Goal: Task Accomplishment & Management: Manage account settings

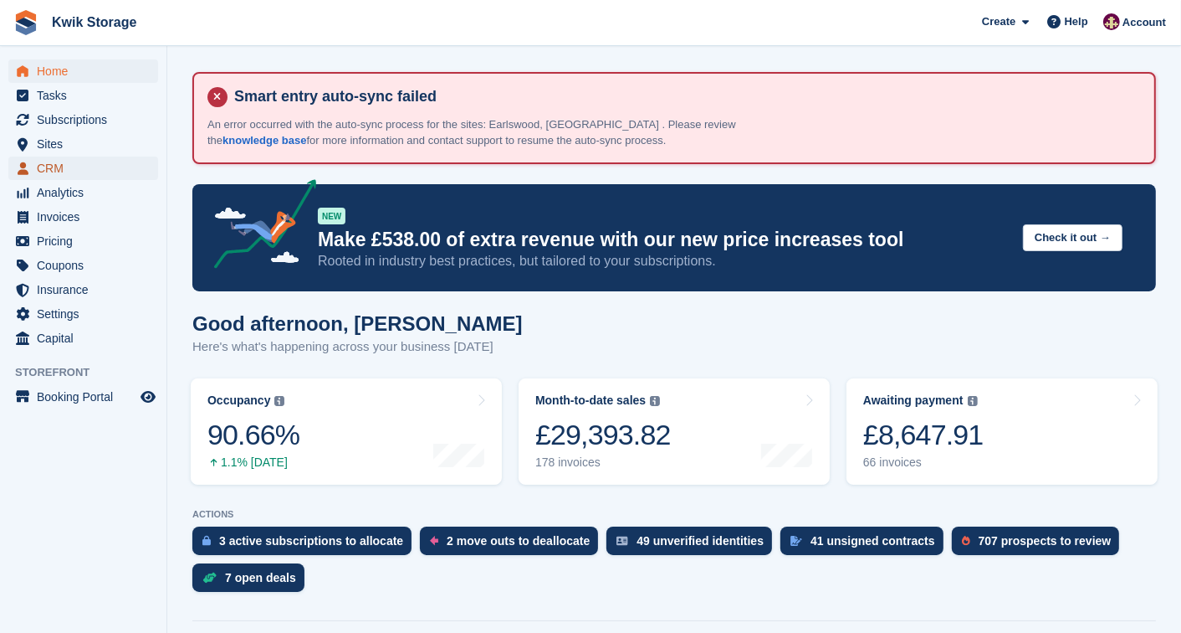
click at [47, 167] on span "CRM" at bounding box center [87, 167] width 100 height 23
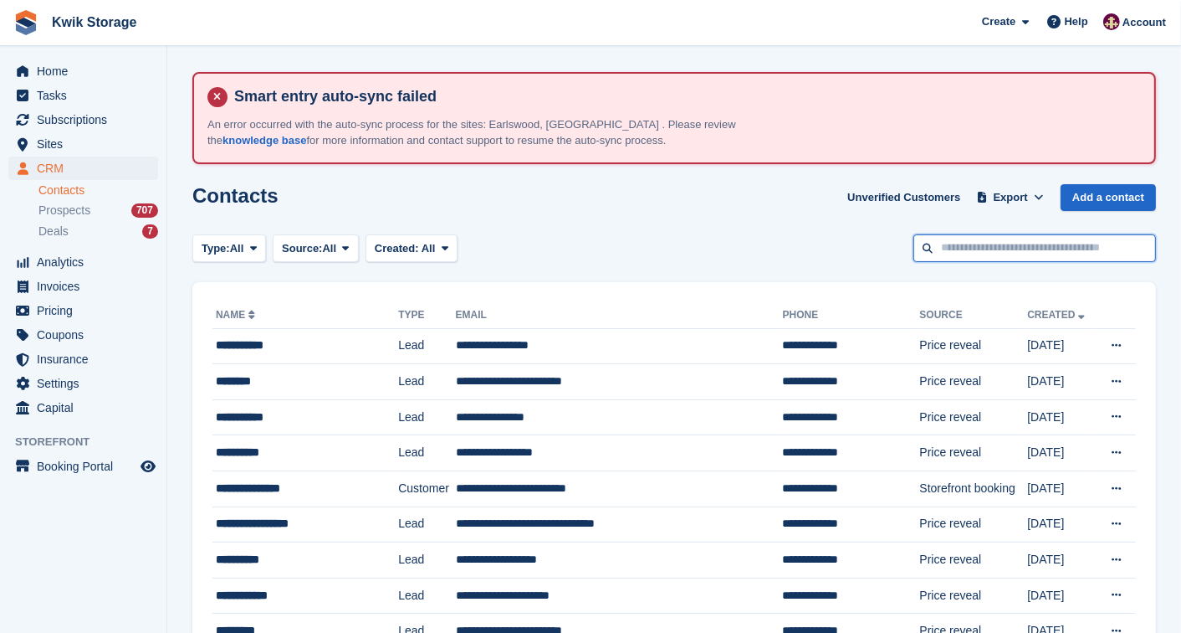
click at [1005, 237] on input "text" at bounding box center [1035, 248] width 243 height 28
type input "**"
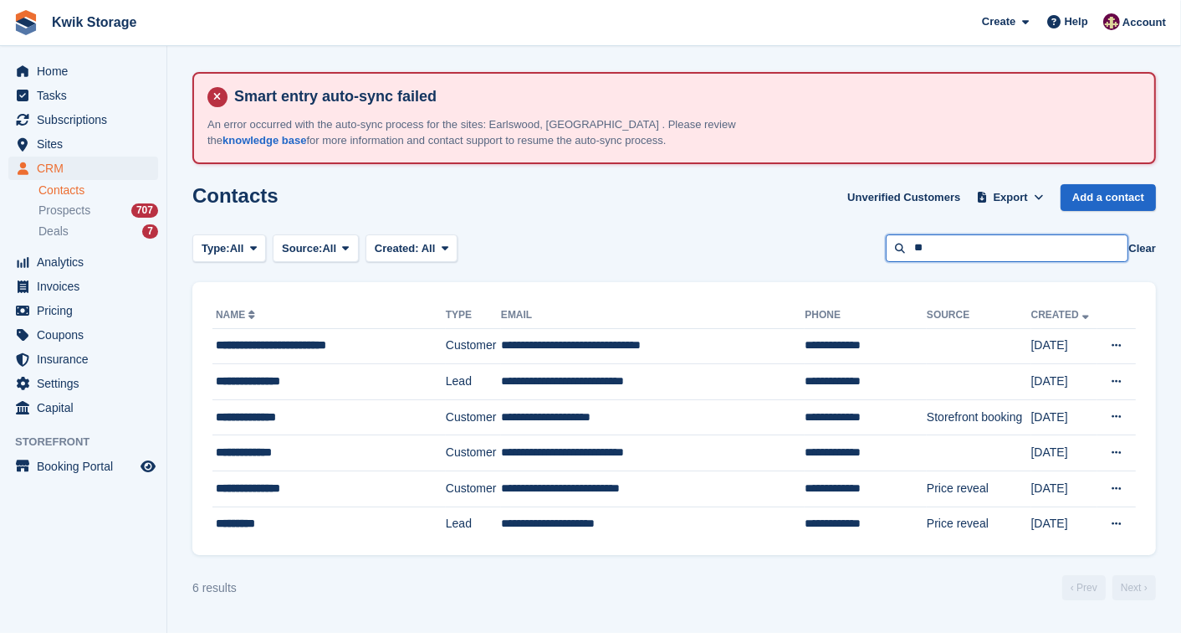
click at [957, 254] on input "**" at bounding box center [1007, 248] width 243 height 28
type input "*"
type input "****"
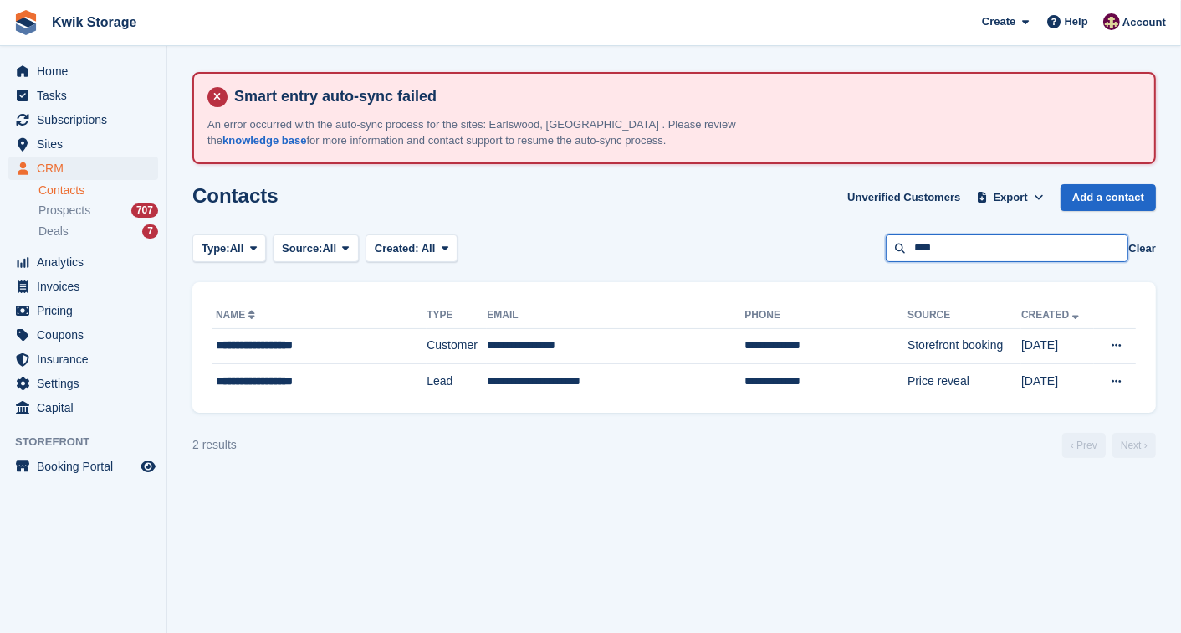
click at [952, 254] on input "****" at bounding box center [1007, 248] width 243 height 28
type input "*"
type input "***"
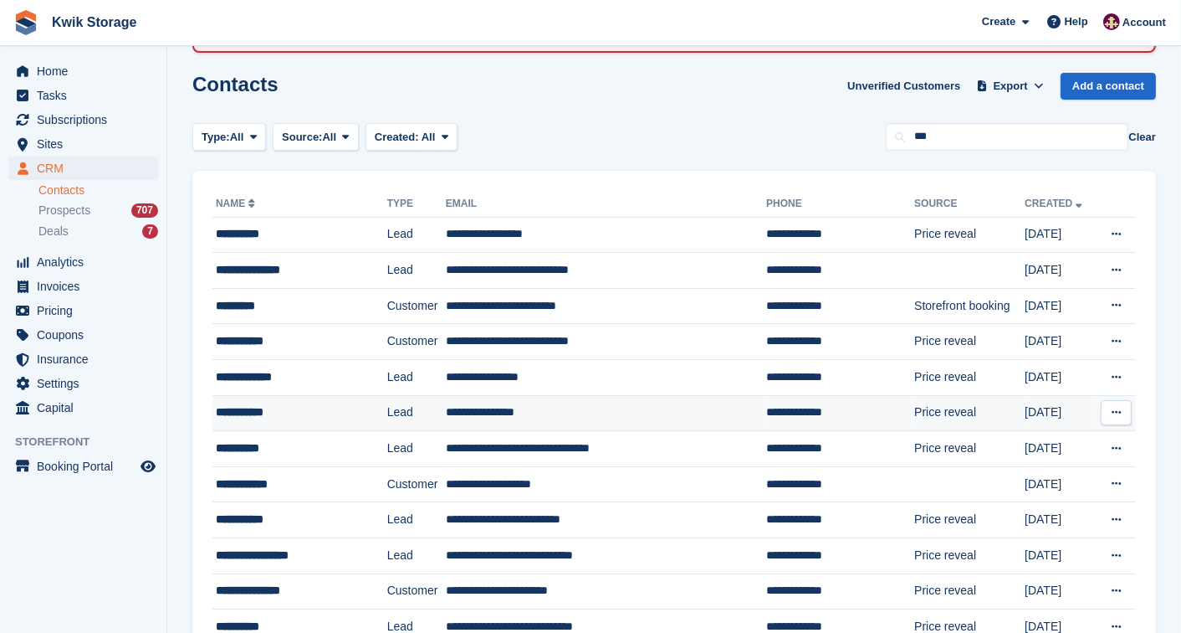
scroll to position [148, 0]
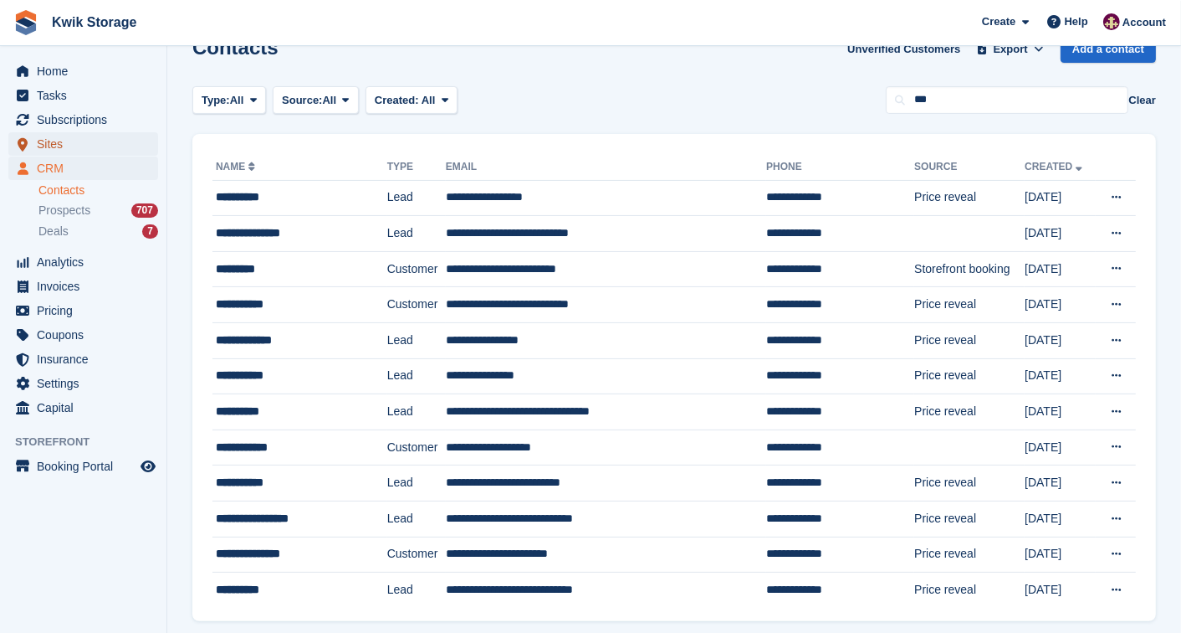
click at [130, 132] on span "Sites" at bounding box center [87, 143] width 100 height 23
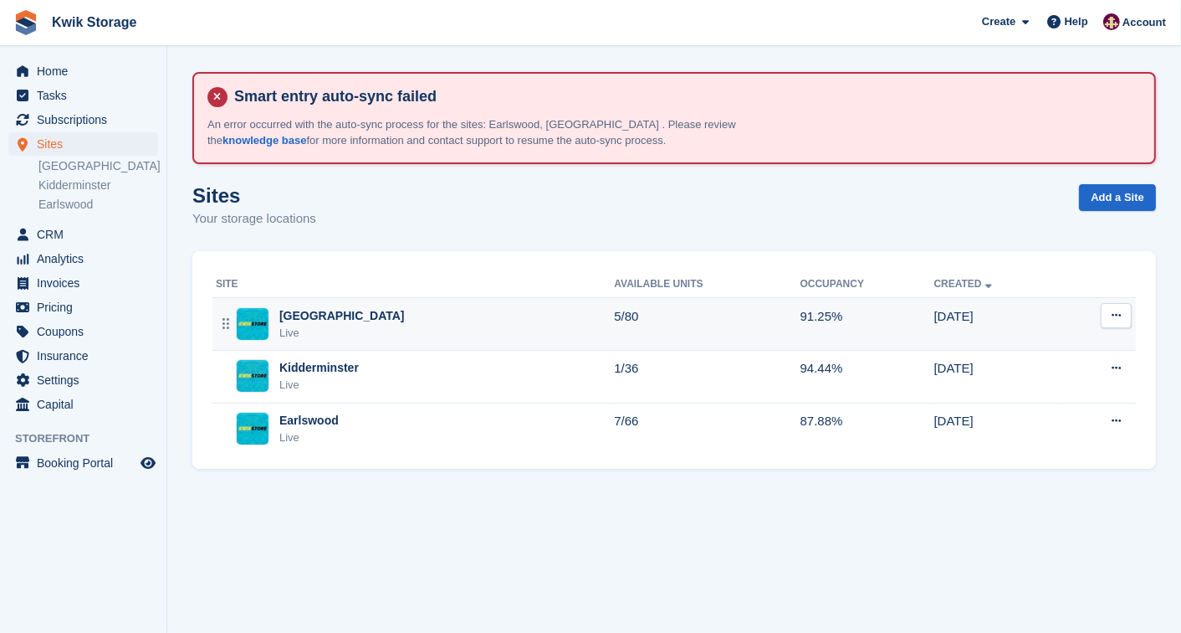
click at [371, 336] on div "Willenhall Live" at bounding box center [415, 324] width 398 height 34
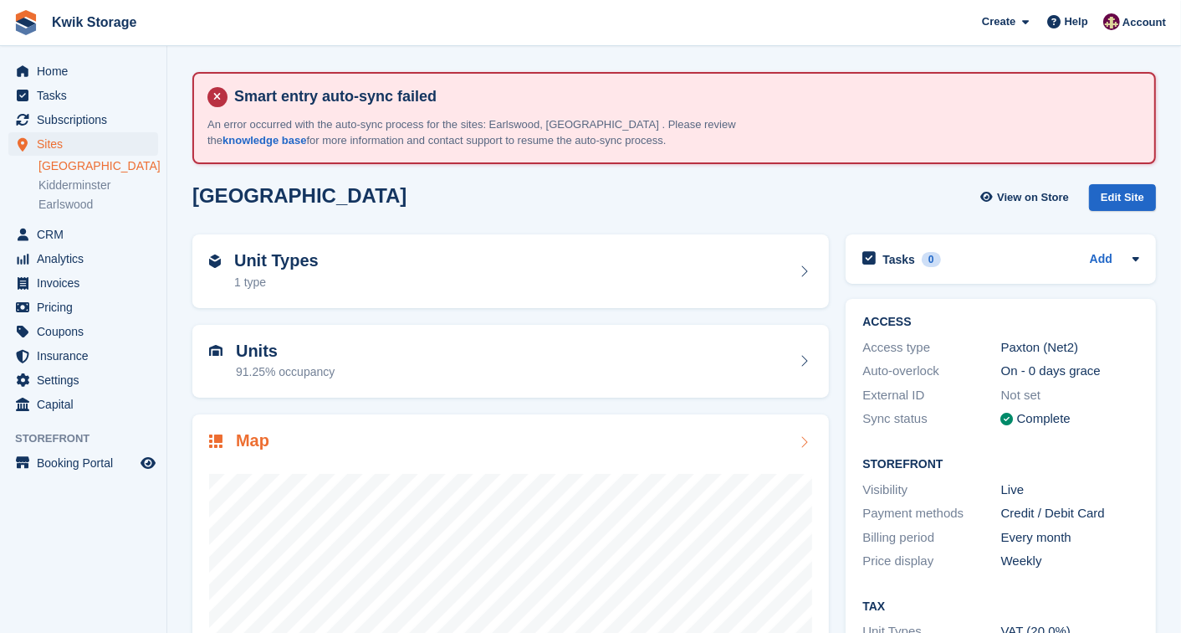
click at [305, 469] on div at bounding box center [510, 621] width 603 height 335
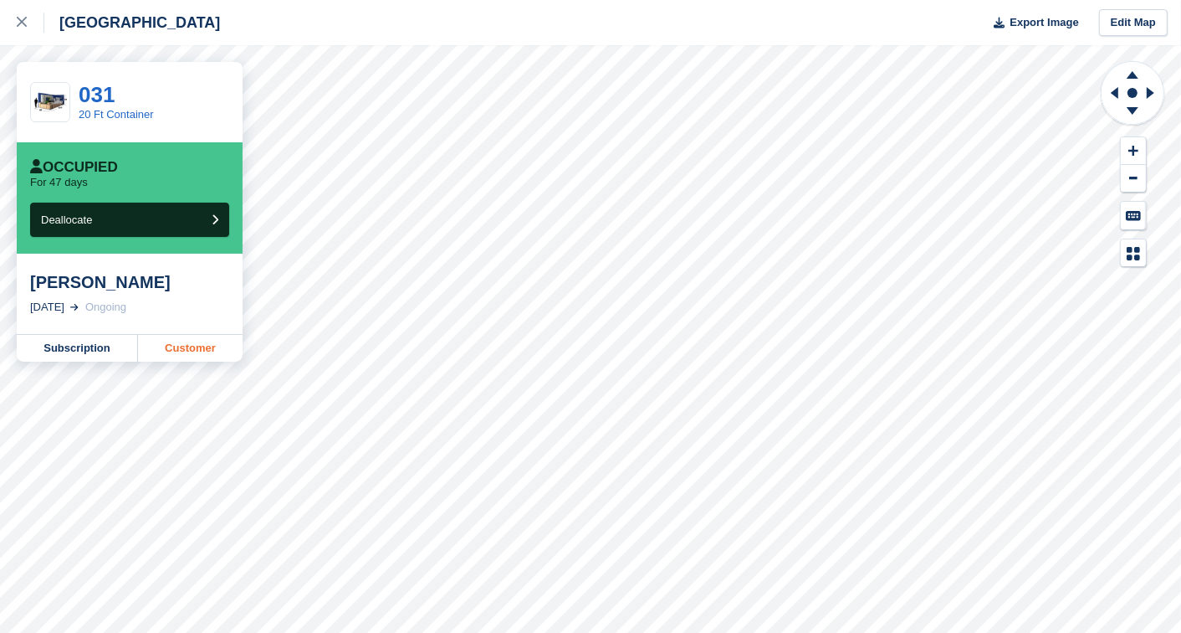
click at [221, 350] on link "Customer" at bounding box center [190, 348] width 105 height 27
click at [193, 344] on link "Customer" at bounding box center [190, 348] width 105 height 27
click at [199, 350] on link "Customer" at bounding box center [190, 348] width 105 height 27
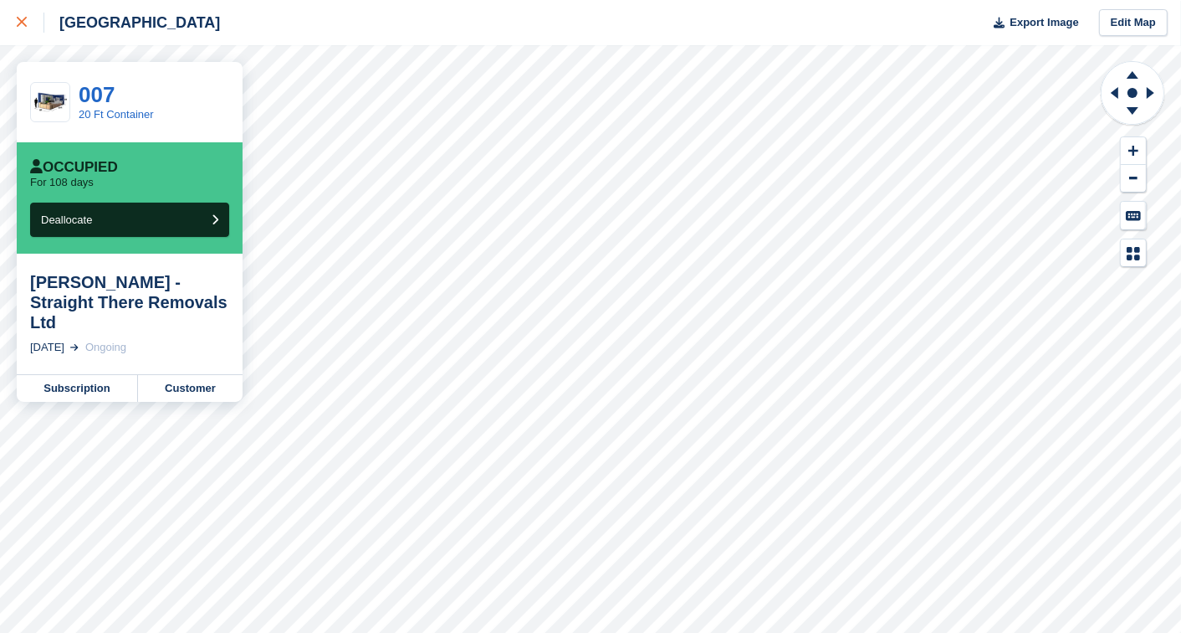
click at [17, 23] on icon at bounding box center [22, 22] width 10 height 10
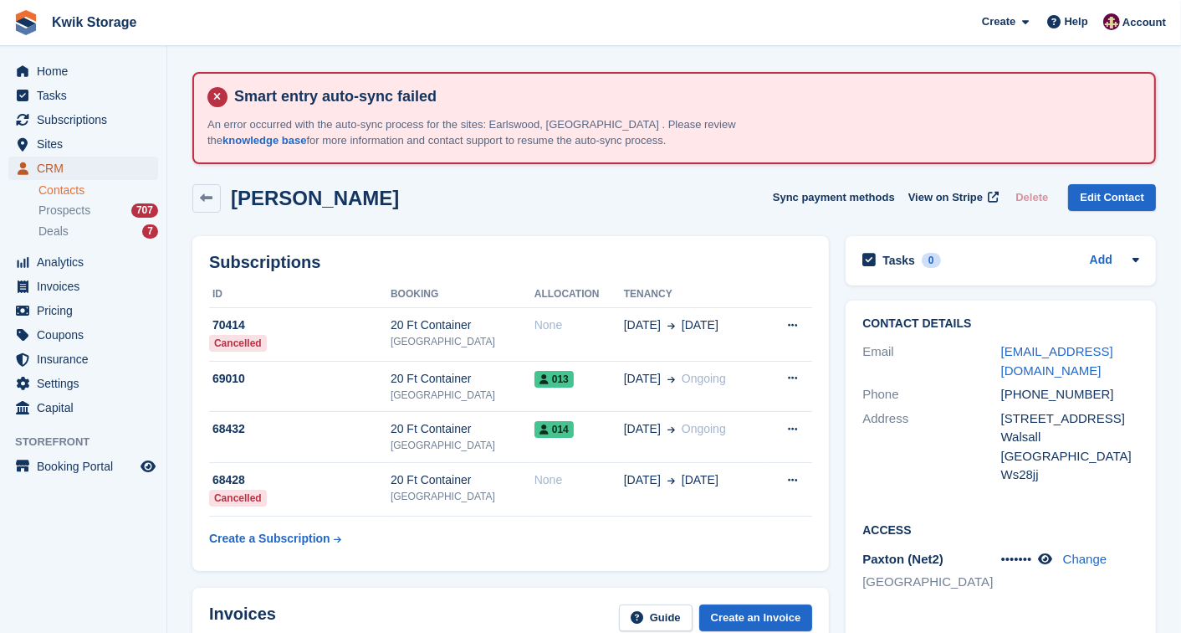
click at [101, 161] on span "CRM" at bounding box center [87, 167] width 100 height 23
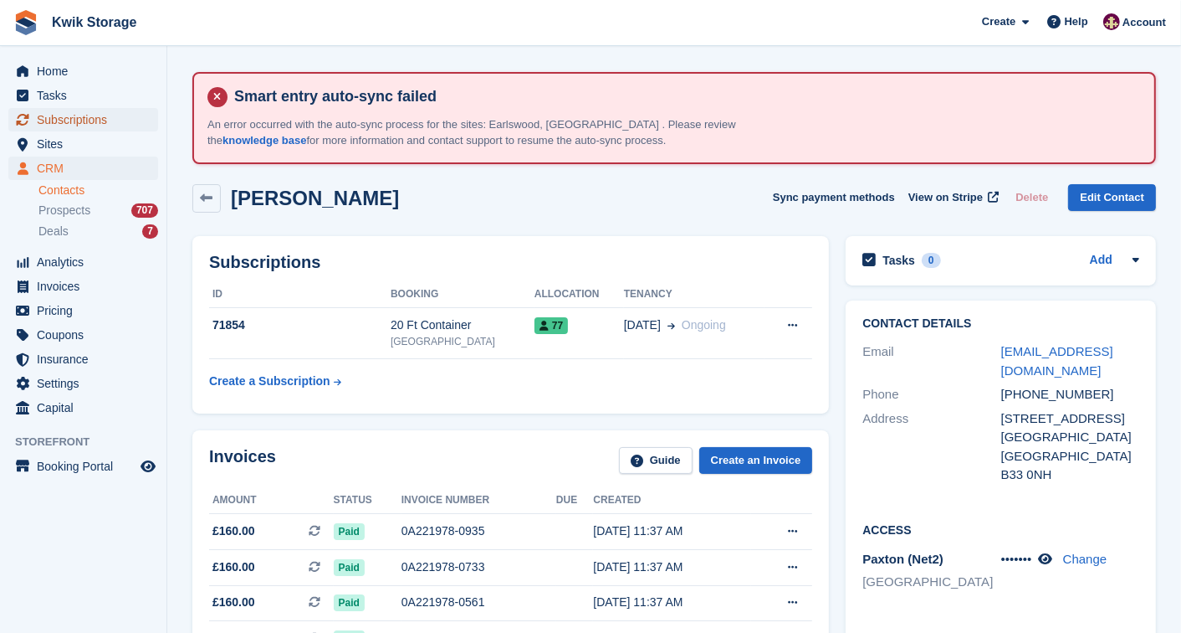
click at [84, 115] on span "Subscriptions" at bounding box center [87, 119] width 100 height 23
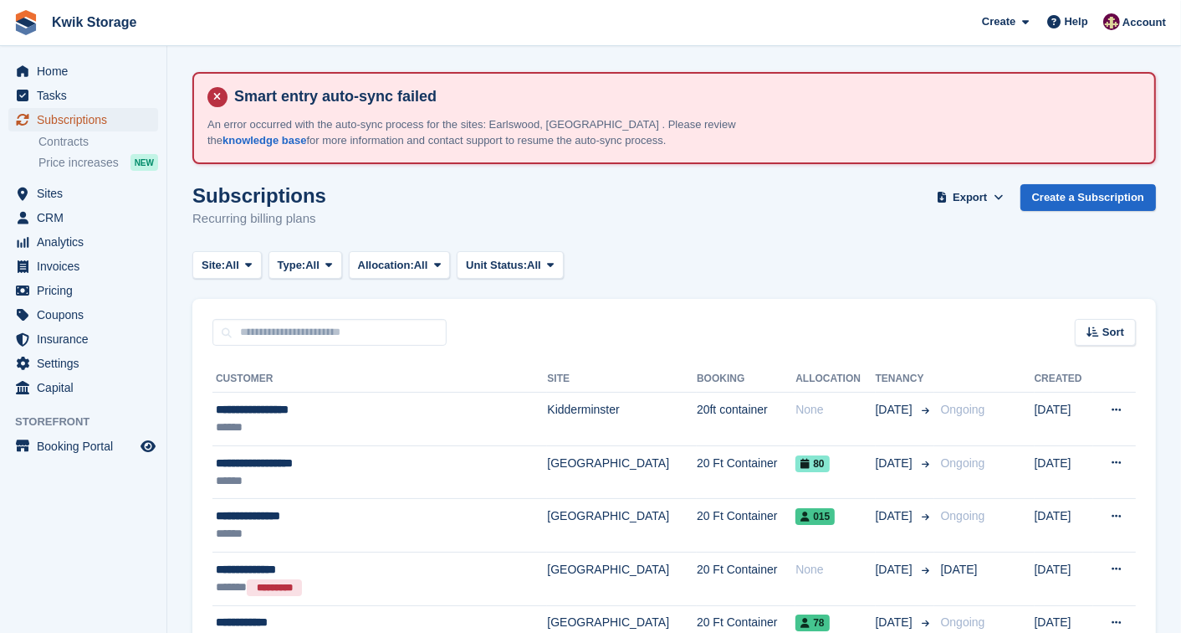
click at [85, 121] on span "Subscriptions" at bounding box center [87, 119] width 100 height 23
click at [87, 79] on span "Home" at bounding box center [87, 70] width 100 height 23
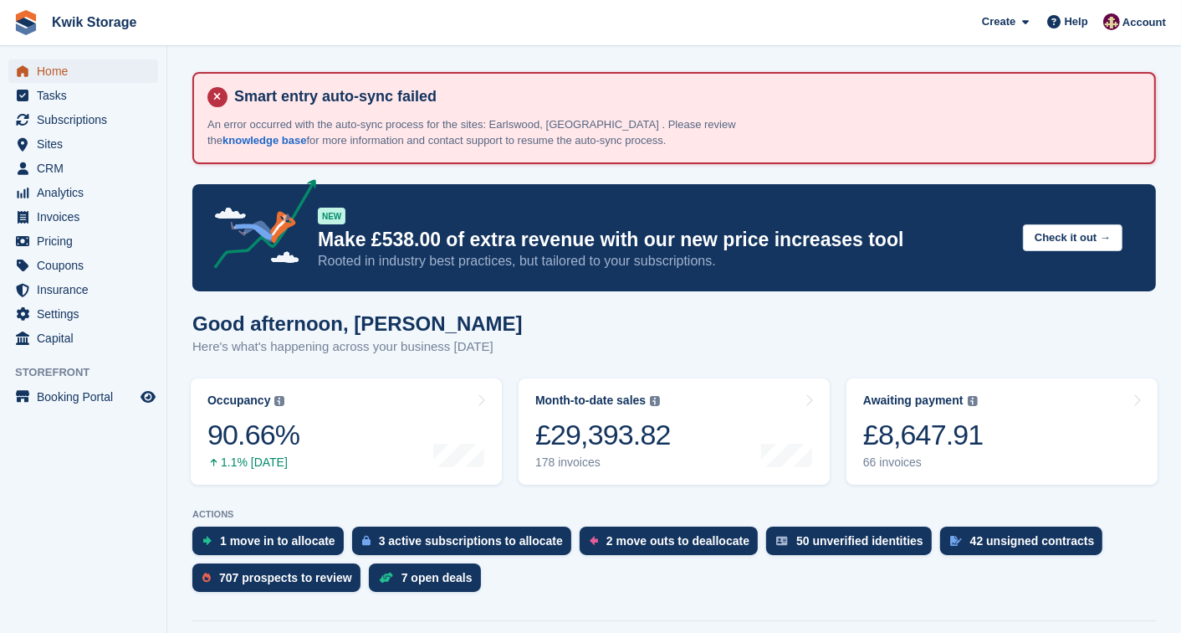
click at [127, 61] on span "Home" at bounding box center [87, 70] width 100 height 23
click at [144, 64] on link "Home" at bounding box center [83, 70] width 150 height 23
click at [112, 64] on span "Home" at bounding box center [87, 70] width 100 height 23
click at [71, 64] on span "Home" at bounding box center [87, 70] width 100 height 23
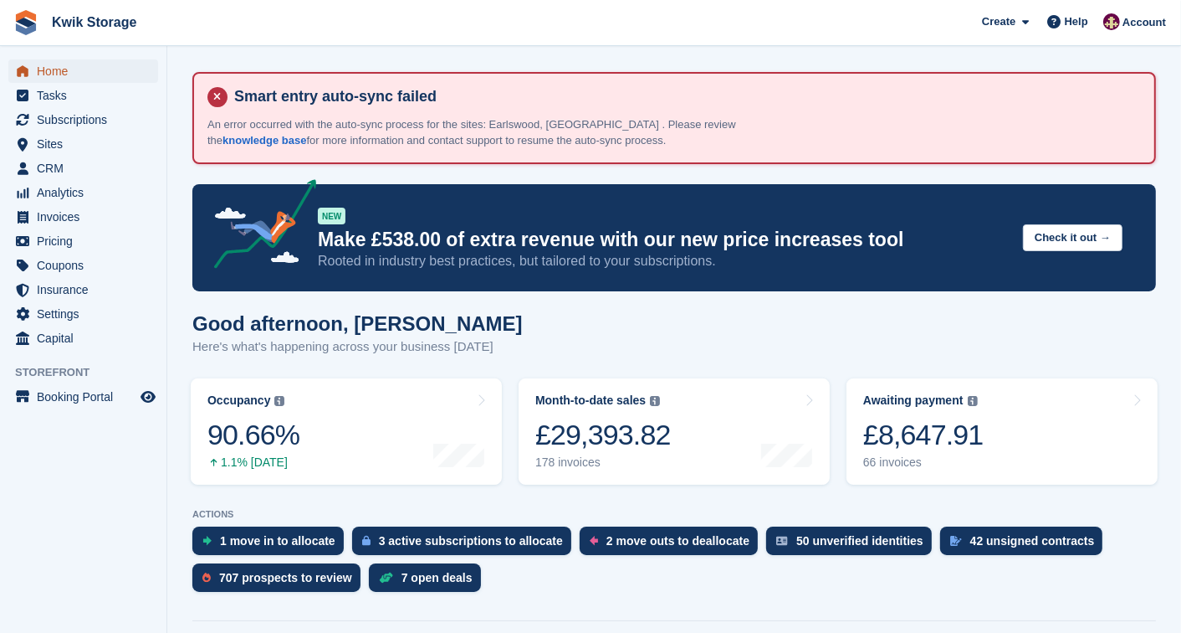
click at [132, 72] on span "Home" at bounding box center [87, 70] width 100 height 23
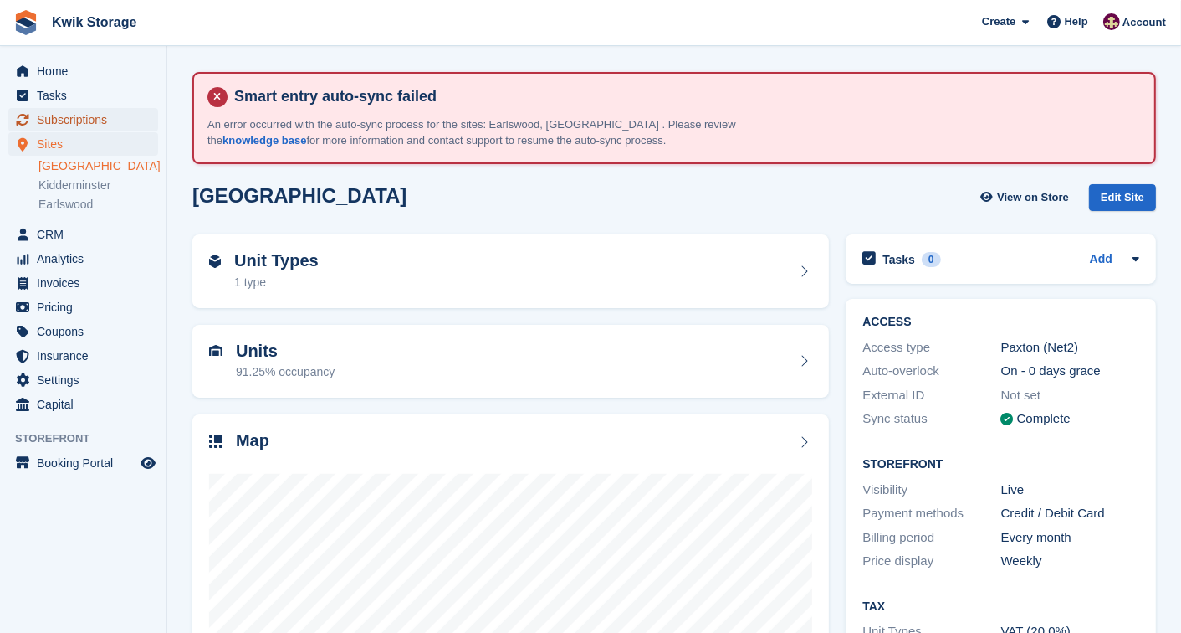
click at [59, 113] on span "Subscriptions" at bounding box center [87, 119] width 100 height 23
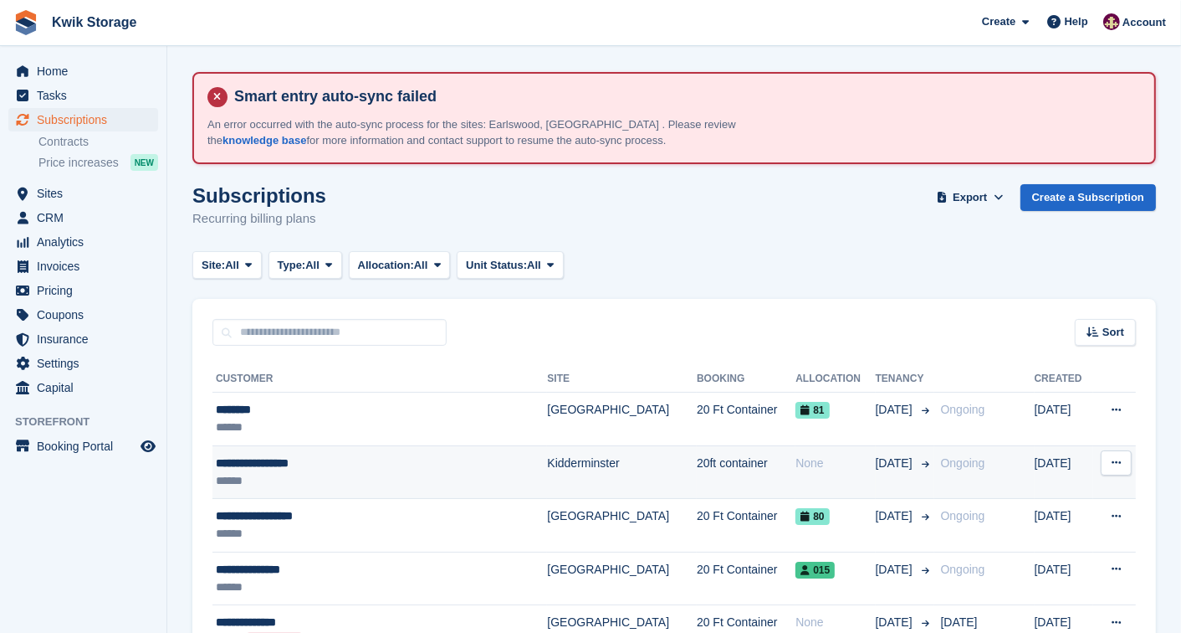
click at [228, 477] on div "******" at bounding box center [351, 481] width 270 height 18
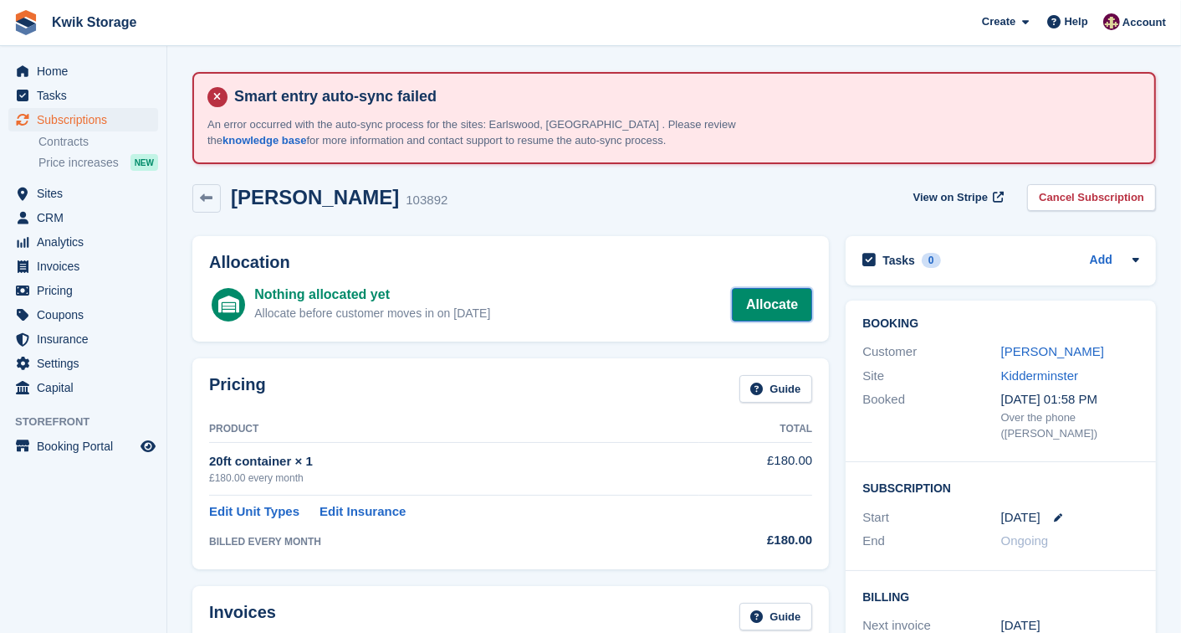
click at [734, 303] on link "Allocate" at bounding box center [772, 304] width 80 height 33
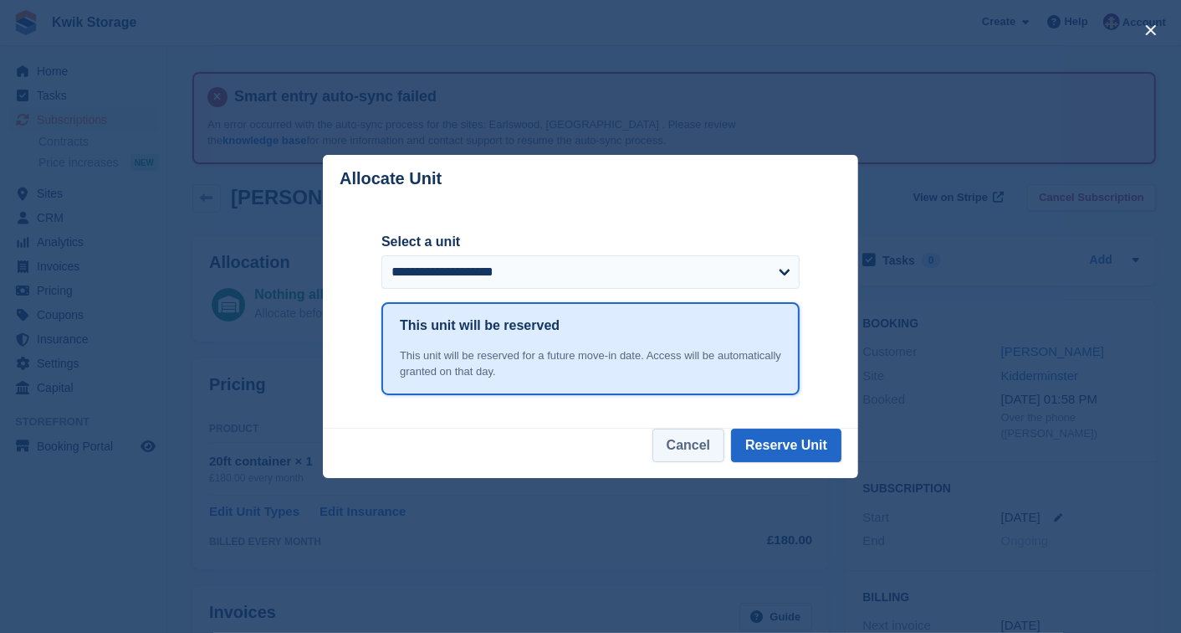
click at [671, 448] on button "Cancel" at bounding box center [689, 444] width 72 height 33
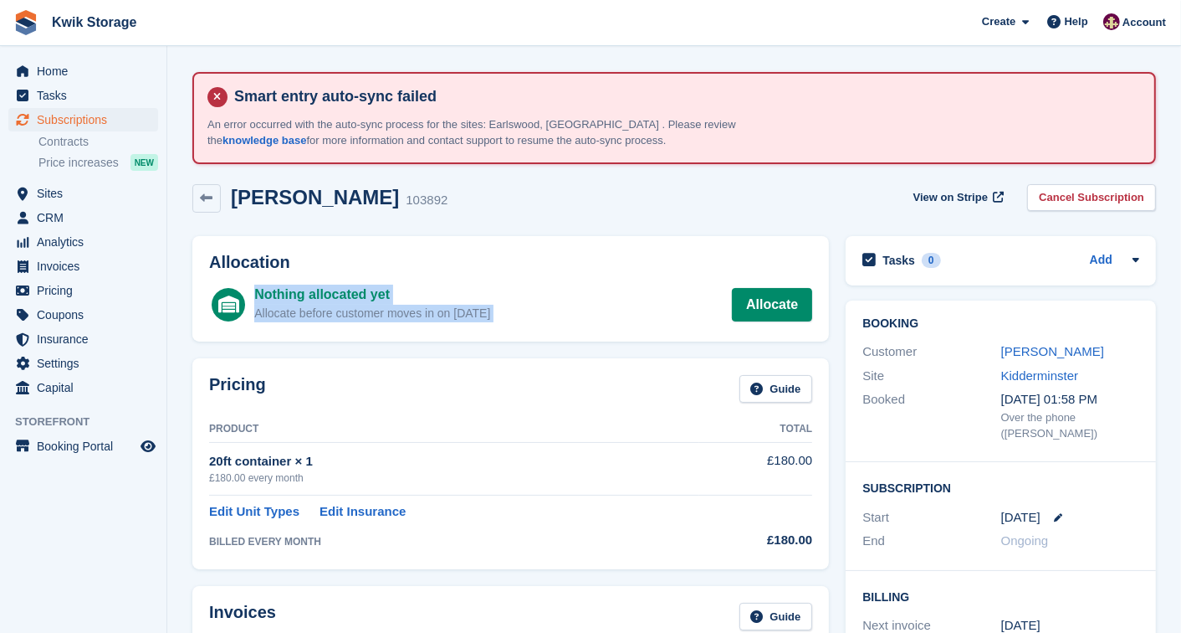
drag, startPoint x: 732, startPoint y: 229, endPoint x: 730, endPoint y: 293, distance: 63.6
click at [730, 293] on div "Allocation Nothing allocated yet Allocate before customer moves in on [DATE] Al…" at bounding box center [510, 289] width 653 height 123
click at [749, 303] on link "Allocate" at bounding box center [772, 304] width 80 height 33
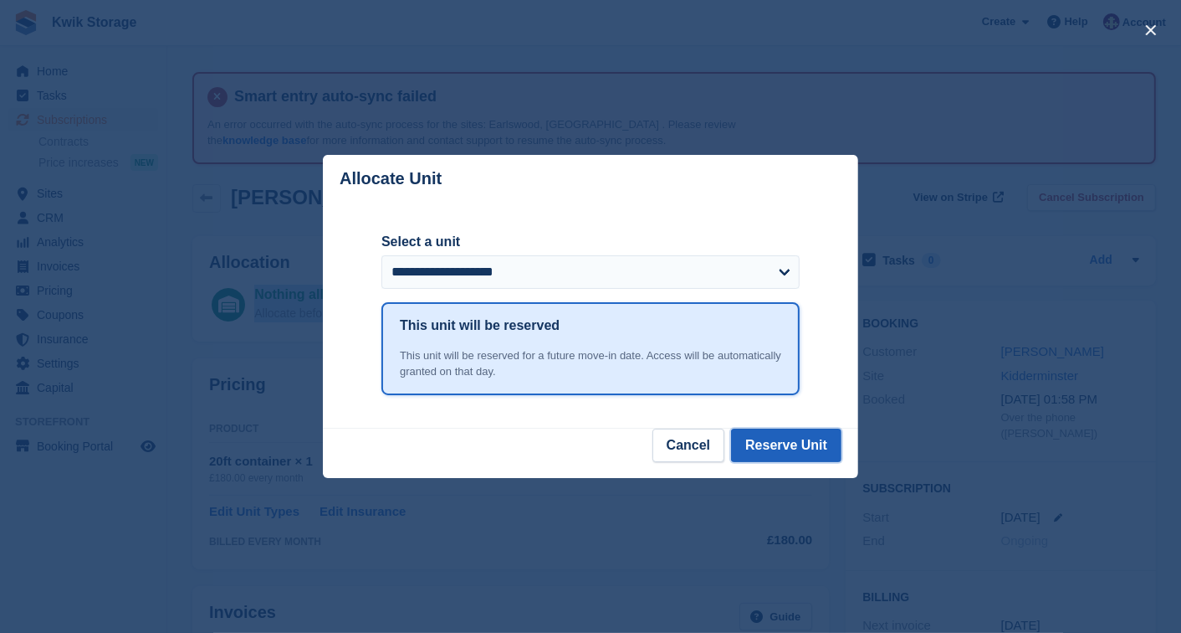
click at [795, 446] on button "Reserve Unit" at bounding box center [786, 444] width 110 height 33
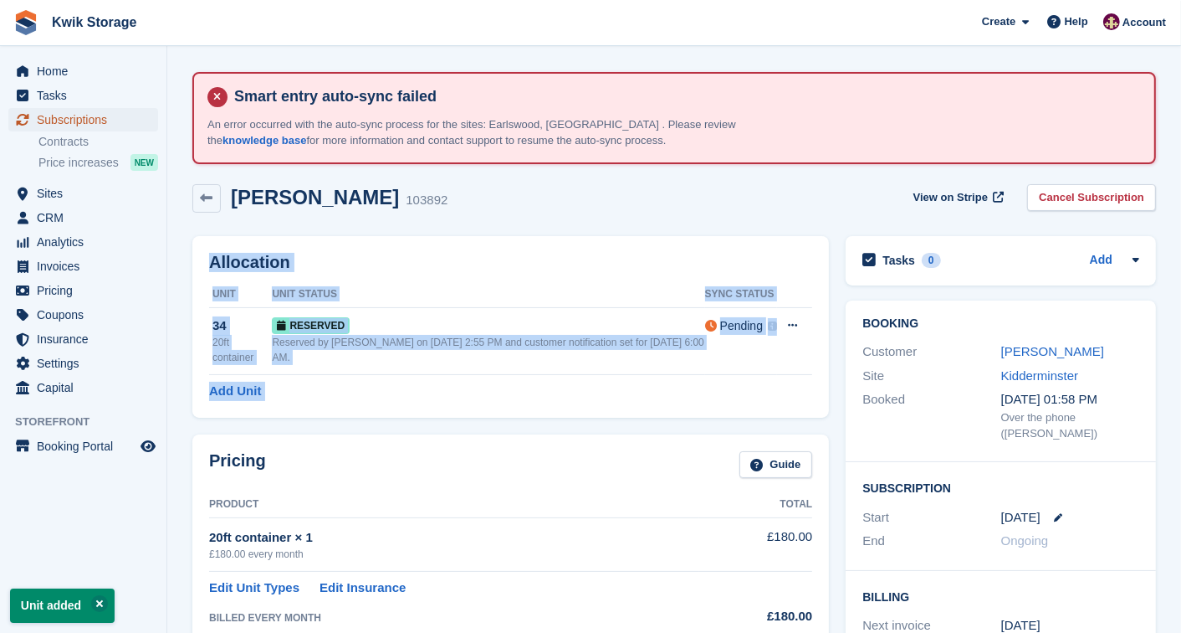
click at [98, 112] on span "Subscriptions" at bounding box center [87, 119] width 100 height 23
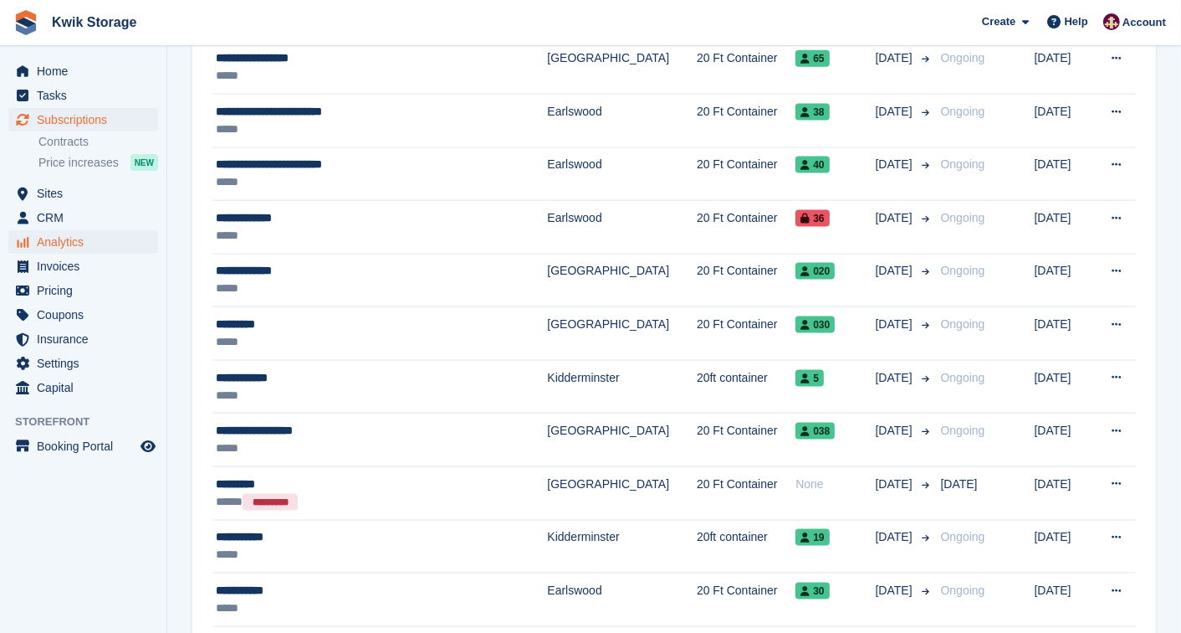
scroll to position [1896, 0]
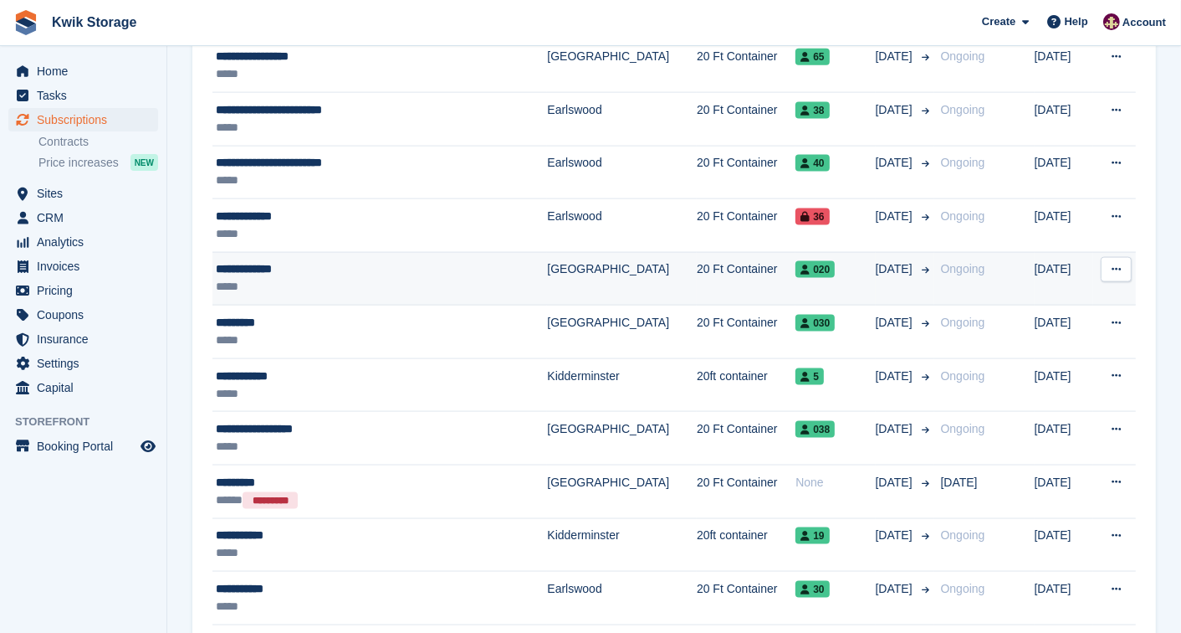
click at [296, 295] on div "*****" at bounding box center [351, 287] width 270 height 18
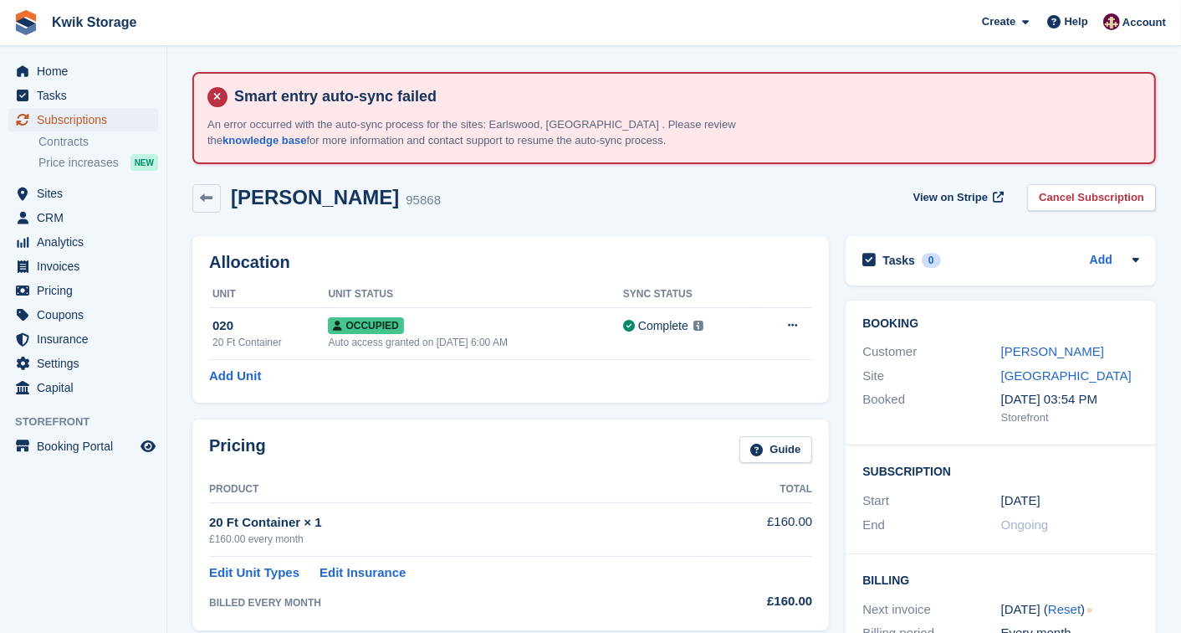
click at [119, 126] on span "Subscriptions" at bounding box center [87, 119] width 100 height 23
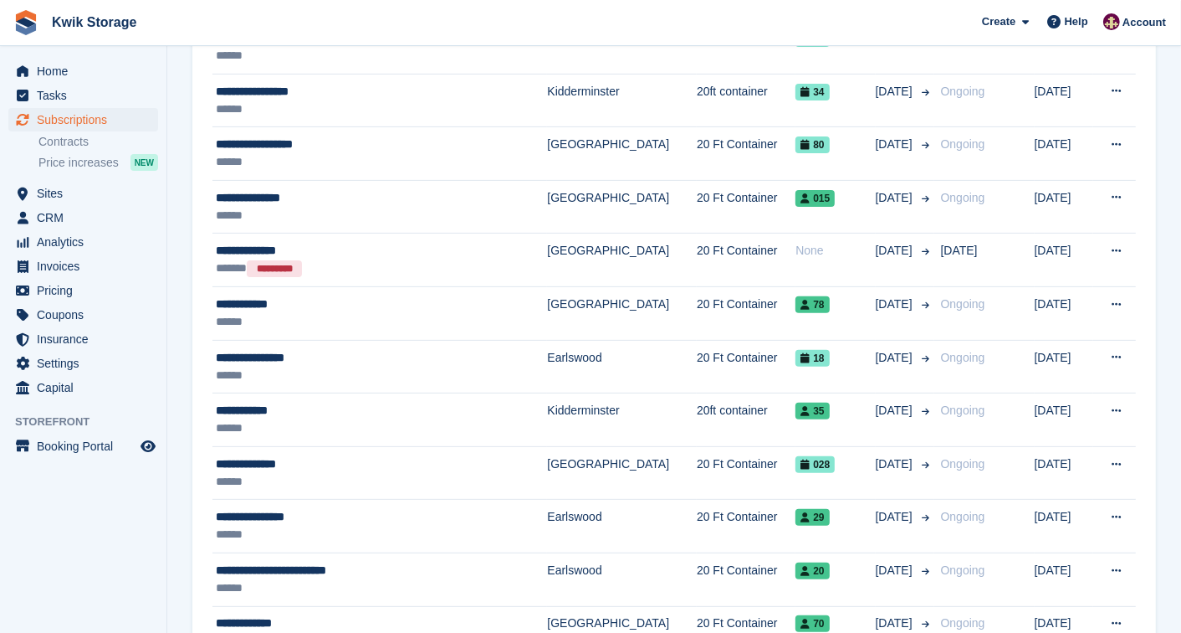
scroll to position [408, 0]
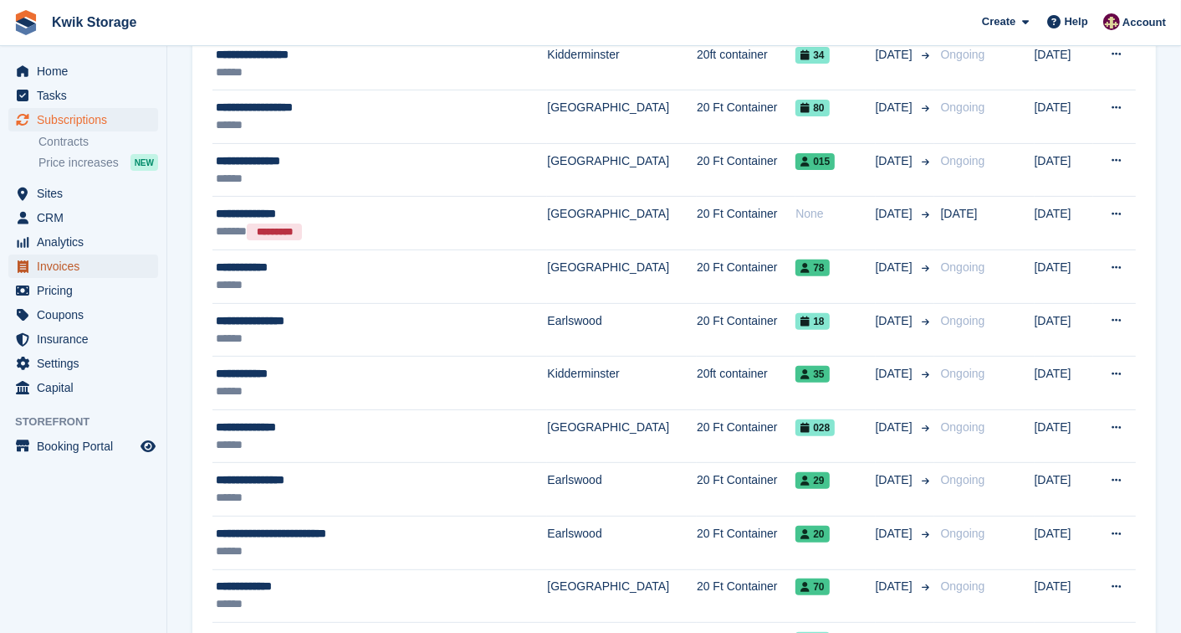
click at [95, 258] on span "Invoices" at bounding box center [87, 265] width 100 height 23
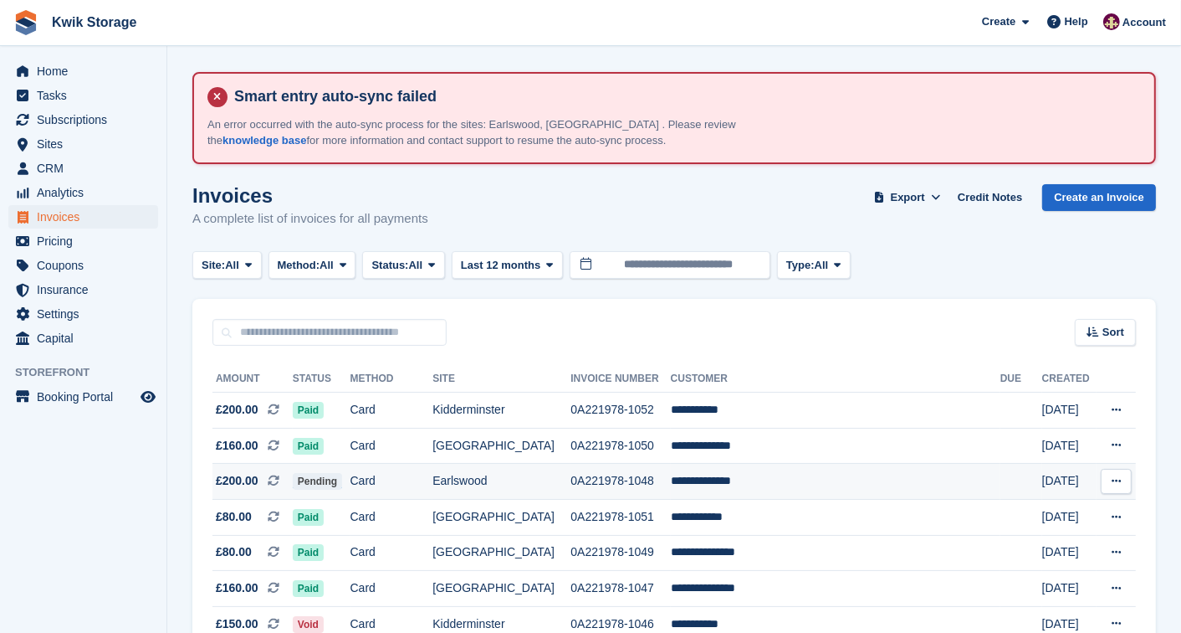
click at [351, 480] on td "Pending" at bounding box center [322, 482] width 58 height 36
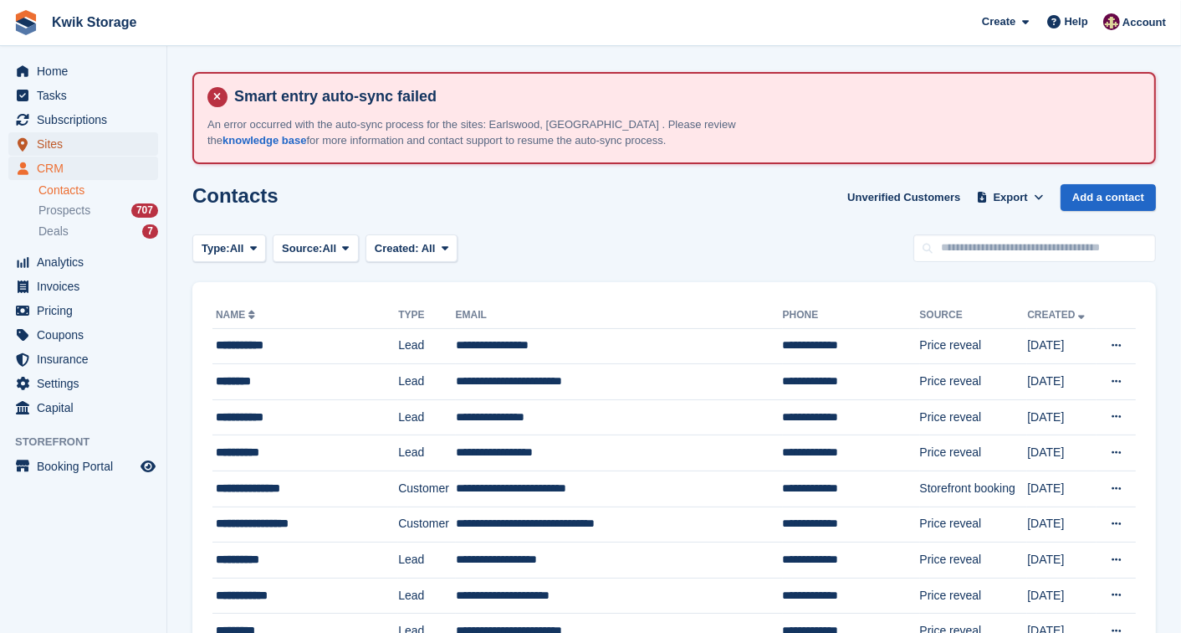
click at [132, 134] on span "Sites" at bounding box center [87, 143] width 100 height 23
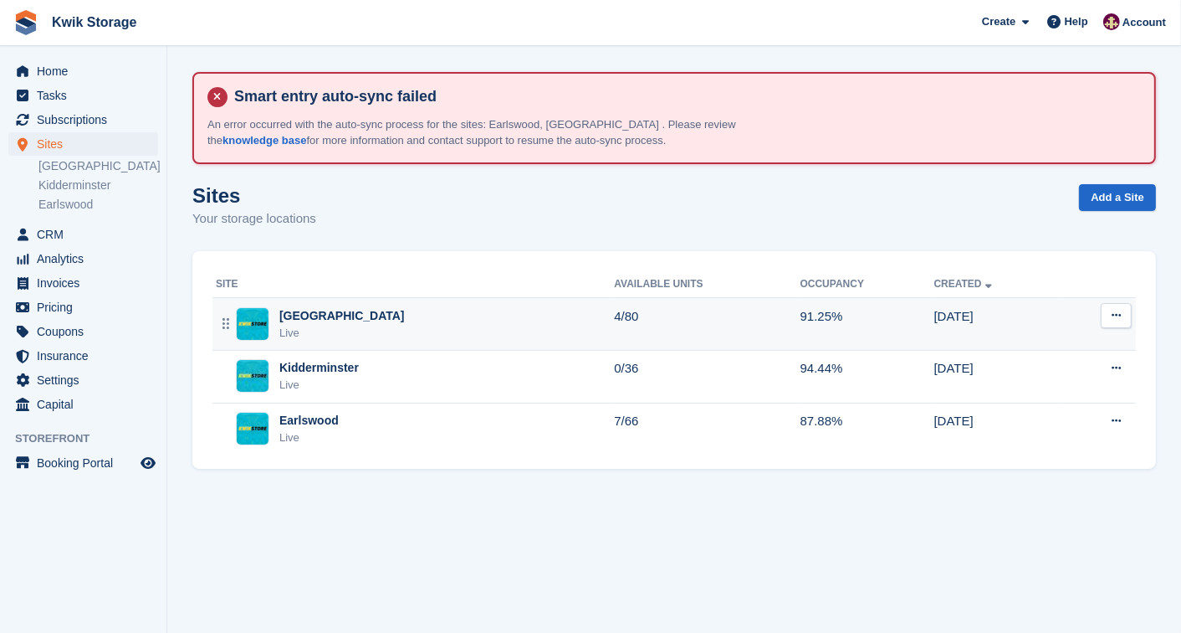
click at [282, 325] on div "Live" at bounding box center [342, 333] width 126 height 17
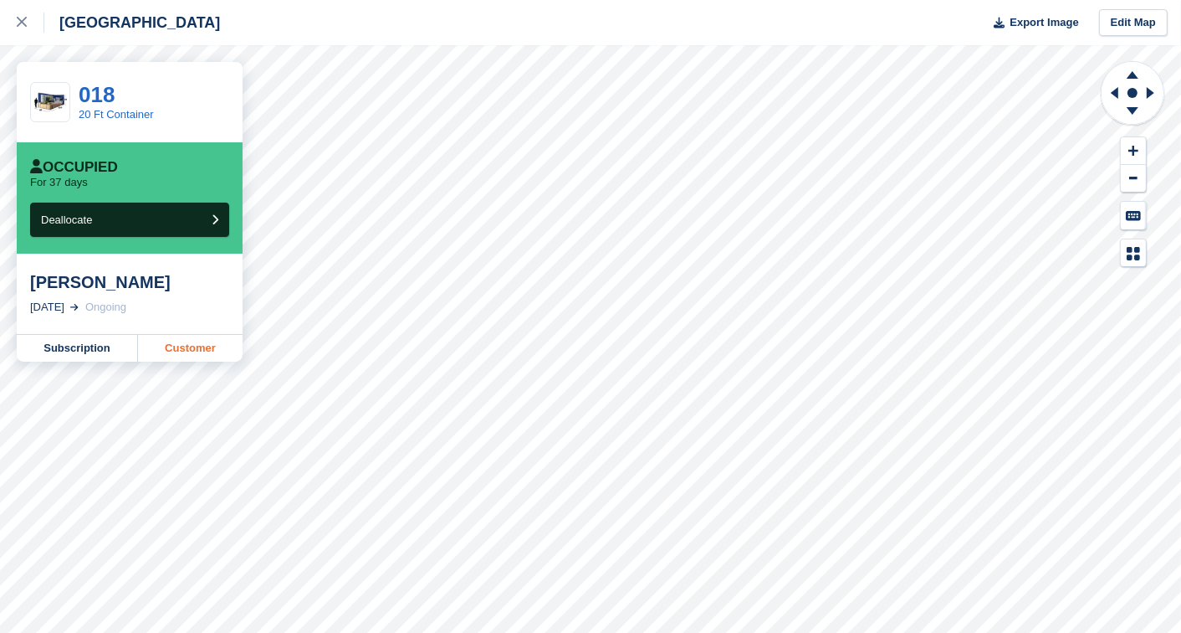
click at [189, 343] on link "Customer" at bounding box center [190, 348] width 105 height 27
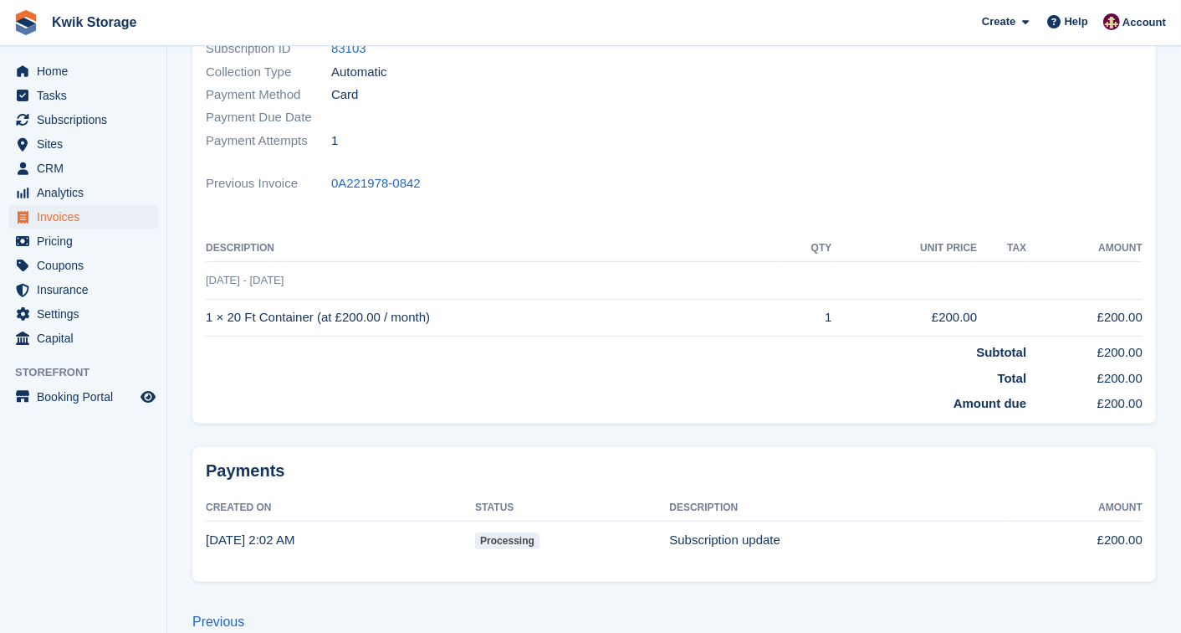
scroll to position [396, 0]
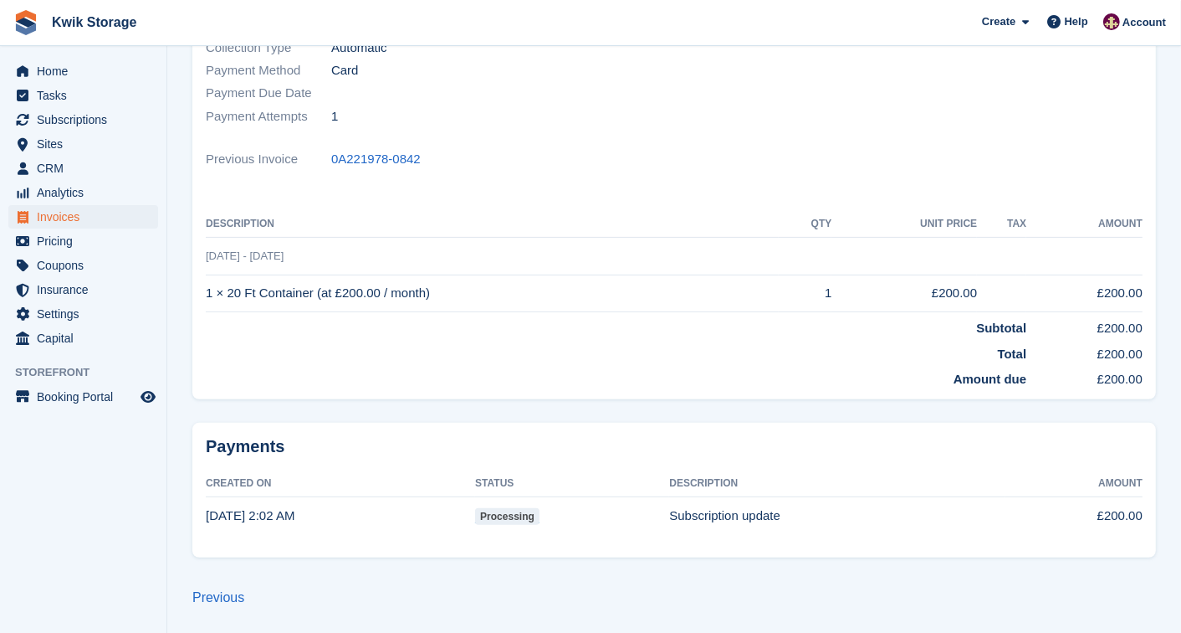
click at [460, 325] on td "Subtotal" at bounding box center [616, 325] width 821 height 26
